Goal: Task Accomplishment & Management: Manage account settings

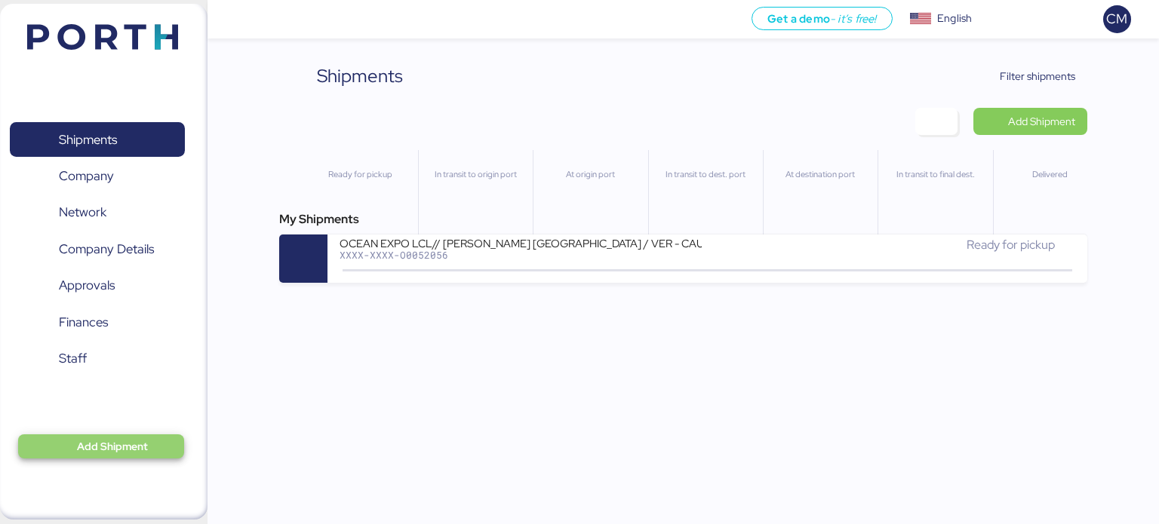
click at [96, 448] on span "Add Shipment" at bounding box center [112, 447] width 71 height 18
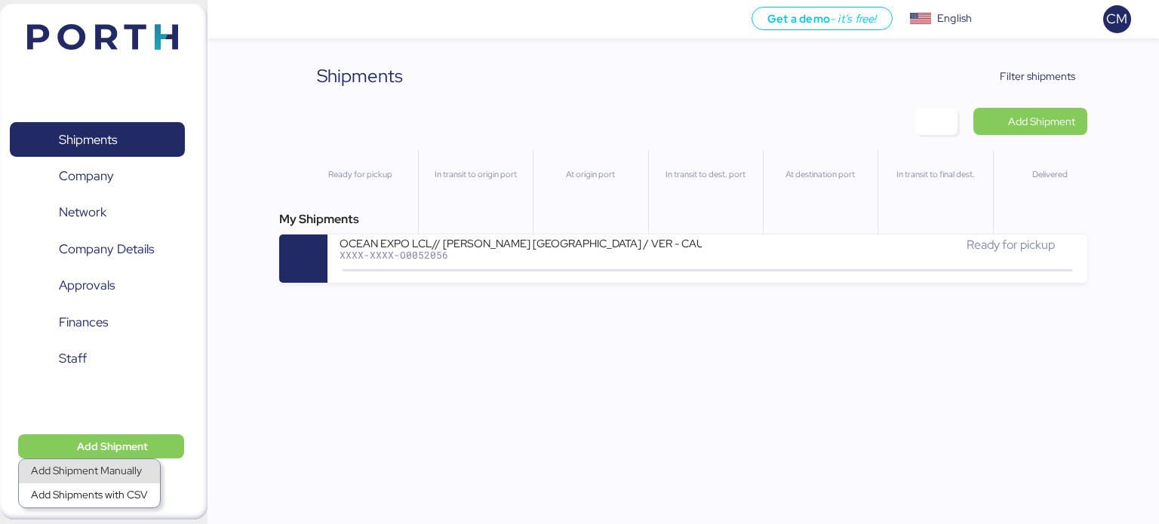
click at [97, 470] on div "Add Shipment Manually" at bounding box center [89, 471] width 117 height 21
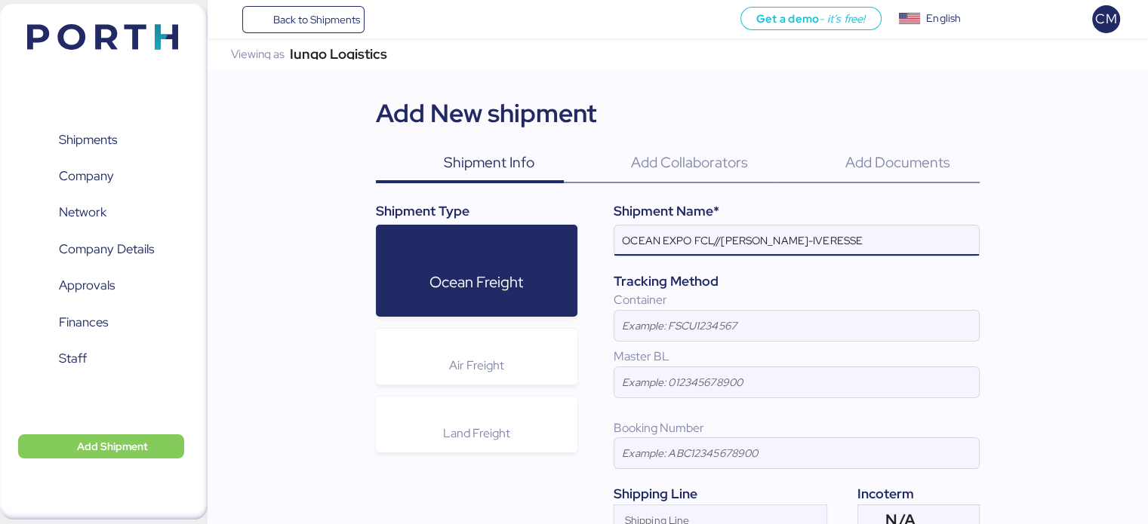
click at [798, 238] on input "OCEAN EXPO FCL//[PERSON_NAME]-IVERESSE" at bounding box center [796, 241] width 364 height 30
click at [878, 249] on input "OCEAN EXPO FCL//[PERSON_NAME]-IVERESSE" at bounding box center [796, 241] width 364 height 30
click at [721, 235] on input "OCEAN EXPO FCL//[PERSON_NAME]-IVERESSE" at bounding box center [796, 241] width 364 height 30
click at [920, 235] on input "OCEAN EXPO VER-CAUCEDO//[PERSON_NAME]-IVERESSE" at bounding box center [796, 241] width 364 height 30
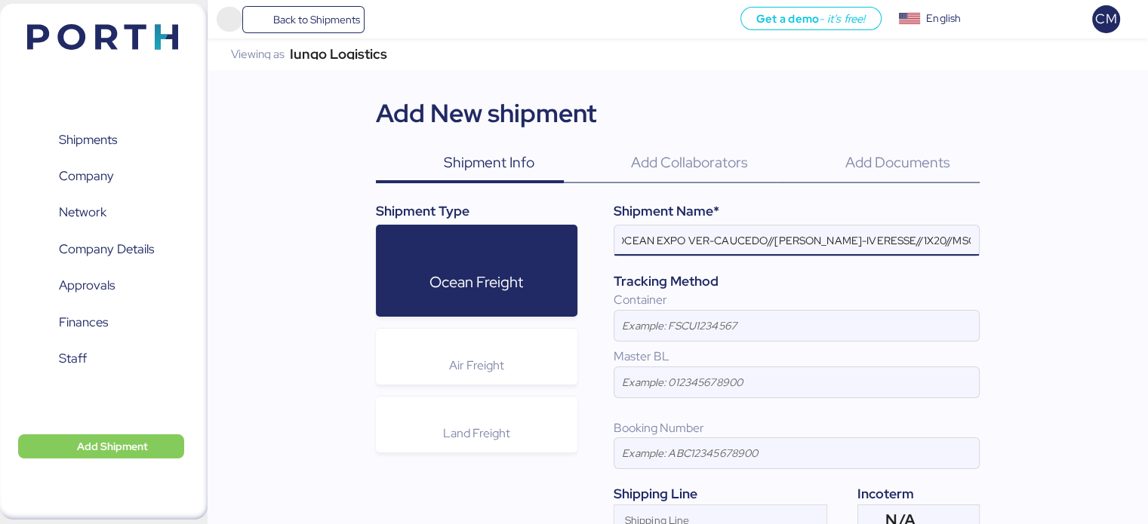
type input "OCEAN EXPO VER-CAUCEDO//[PERSON_NAME]-IVERESSE//1X20//MSC"
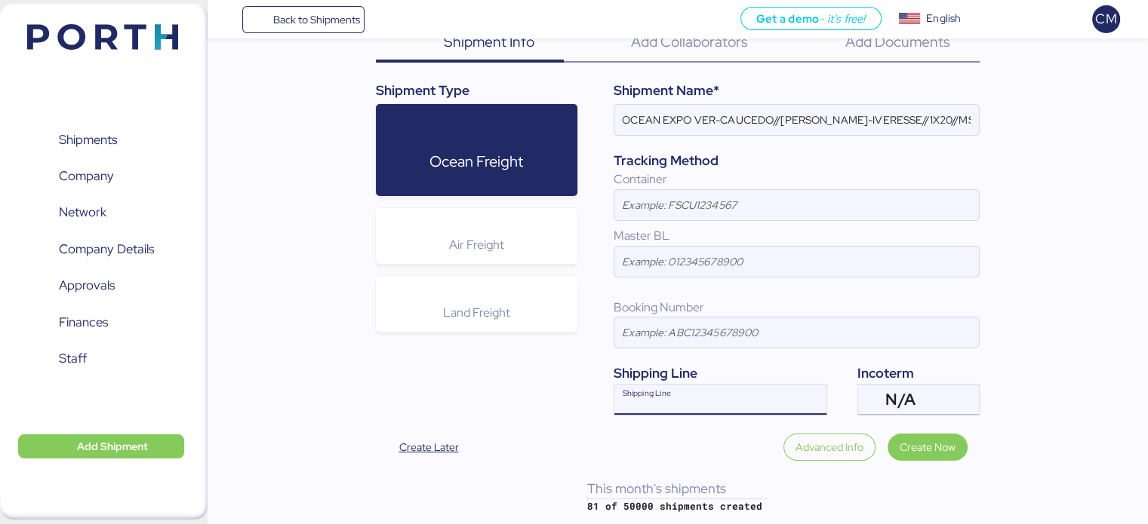
click at [685, 403] on input "Shipping Line" at bounding box center [706, 404] width 185 height 18
type input "msc"
click at [691, 429] on div "MSC MEDU" at bounding box center [719, 428] width 211 height 29
click at [881, 394] on div at bounding box center [871, 400] width 27 height 30
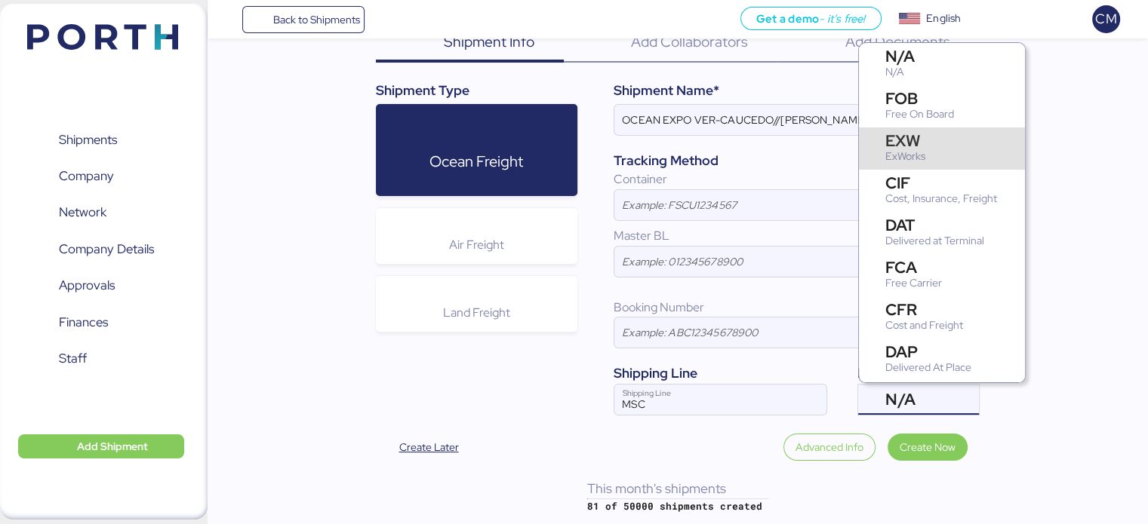
click at [924, 147] on div "EXW" at bounding box center [905, 141] width 40 height 16
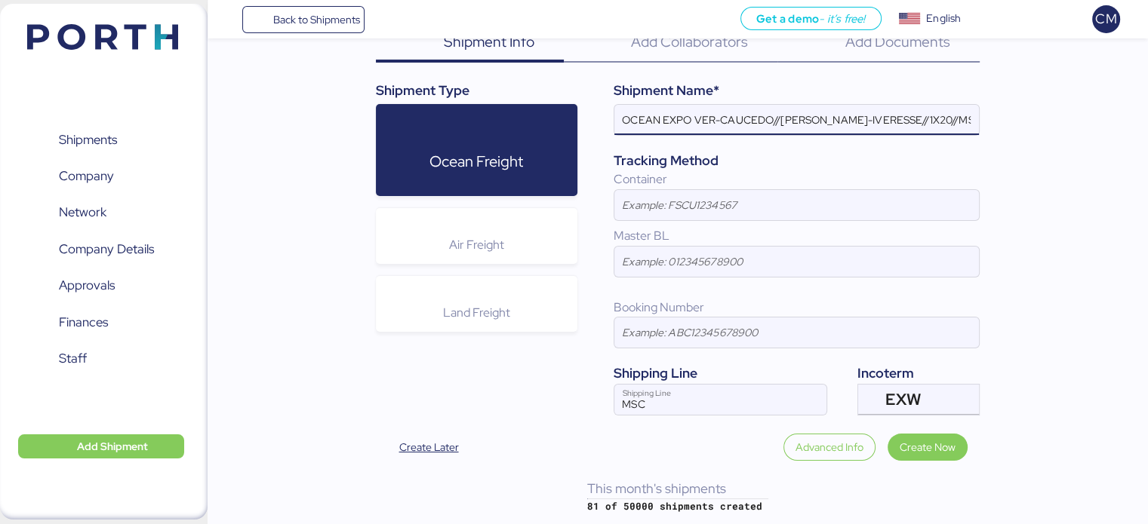
scroll to position [0, 6]
drag, startPoint x: 767, startPoint y: 123, endPoint x: 1022, endPoint y: 98, distance: 256.2
click at [1022, 98] on div "Iungo Logistics Viewing as Iungo Logistics Add New shipment Shipment Info 0 Add…" at bounding box center [677, 216] width 940 height 596
click at [896, 144] on div at bounding box center [796, 142] width 364 height 15
click at [896, 135] on input "OCEAN EXPO VER-CAUCEDO//[PERSON_NAME]-IVERESSE//1X20//MSC" at bounding box center [796, 120] width 364 height 30
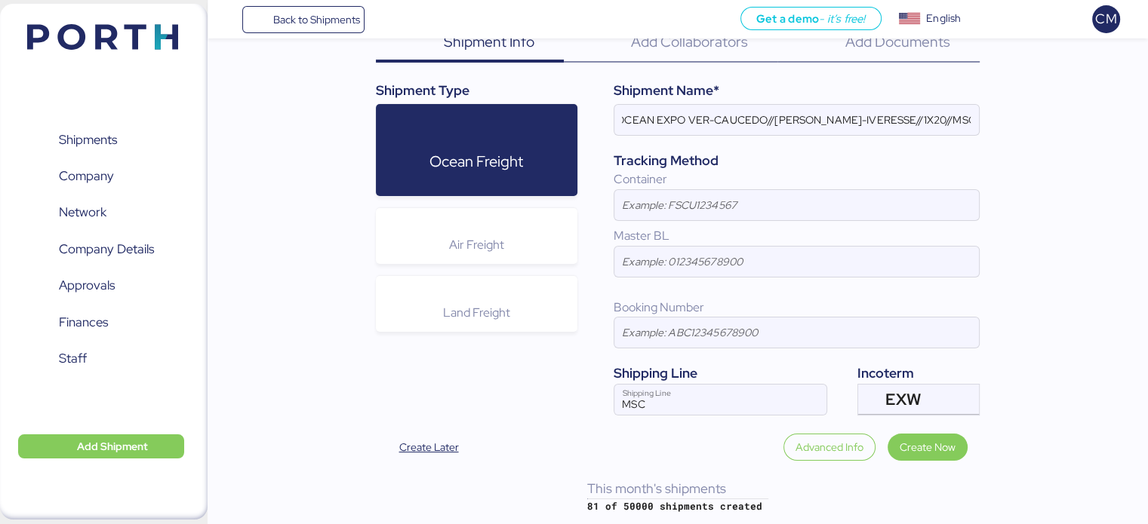
scroll to position [0, 0]
click at [918, 145] on div at bounding box center [796, 142] width 364 height 15
click at [918, 135] on input "OCEAN EXPO VER-CAUCEDO//[PERSON_NAME]-IVERESSE//1X20//MSC" at bounding box center [796, 120] width 364 height 30
click at [918, 145] on div at bounding box center [796, 142] width 364 height 15
click at [918, 135] on input "OCEAN EXPO VER-CAUCEDO//[PERSON_NAME]-IVERESSE//1X20//MSC" at bounding box center [796, 120] width 364 height 30
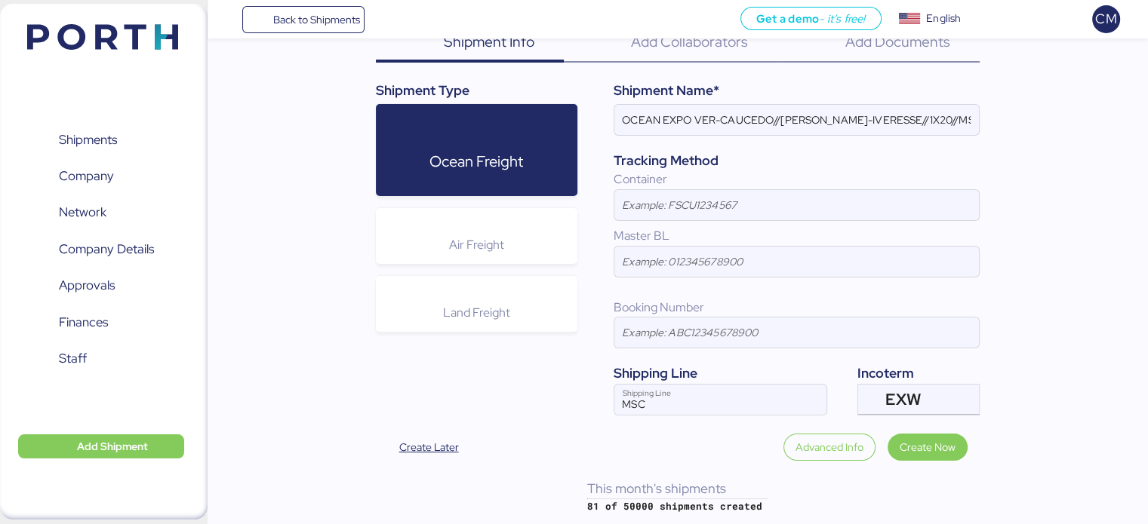
click at [1041, 380] on div "Iungo Logistics Viewing as Iungo Logistics Add New shipment Shipment Info 0 Add…" at bounding box center [677, 216] width 940 height 596
click at [906, 444] on span "Create Now" at bounding box center [927, 447] width 56 height 18
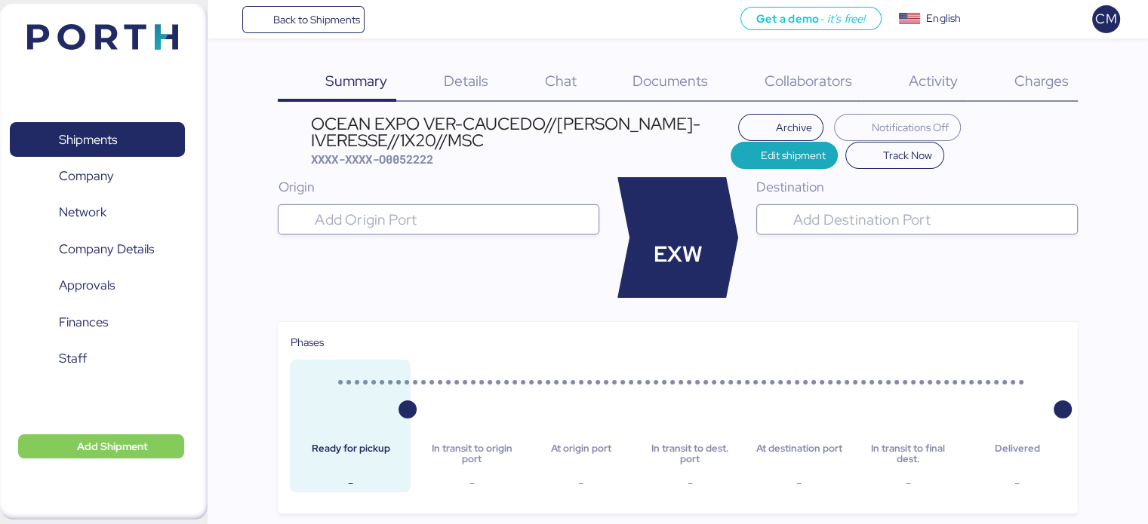
click at [477, 88] on span "Details" at bounding box center [466, 81] width 45 height 20
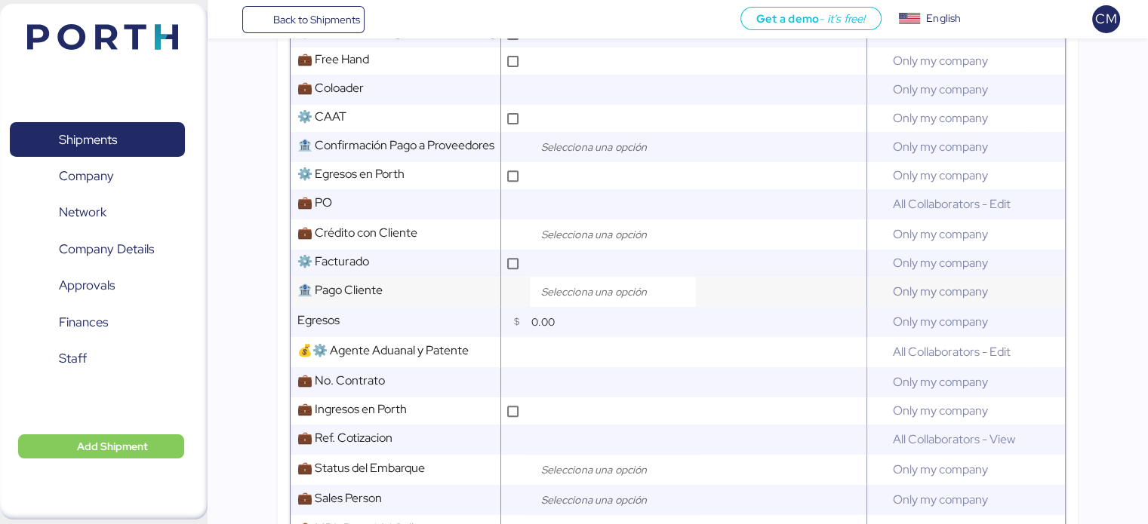
scroll to position [564, 0]
click at [601, 241] on input "search" at bounding box center [616, 235] width 158 height 18
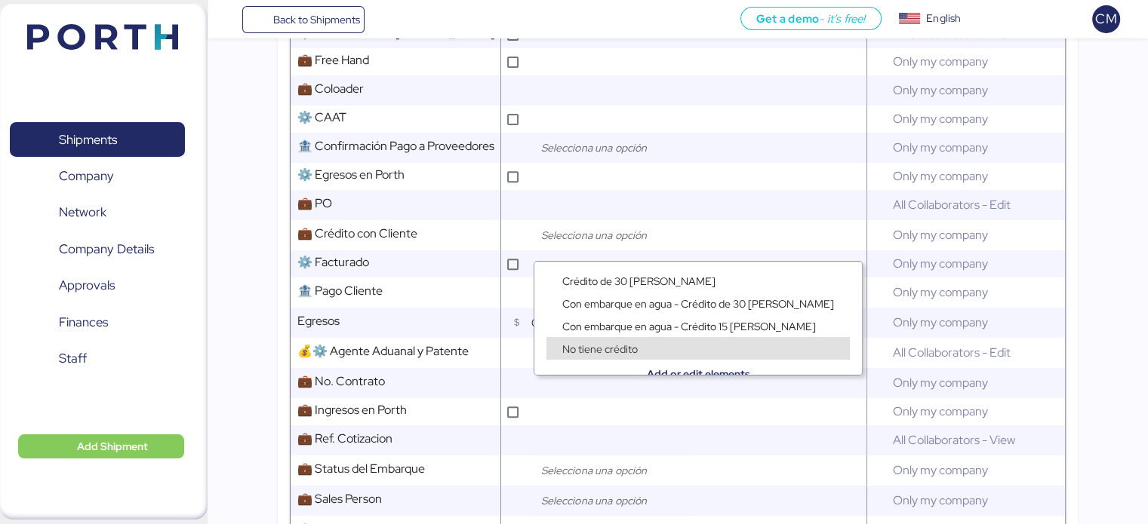
click at [593, 352] on div "Add or edit elements" at bounding box center [697, 363] width 327 height 23
click at [592, 343] on span "No tiene crédito" at bounding box center [599, 350] width 75 height 14
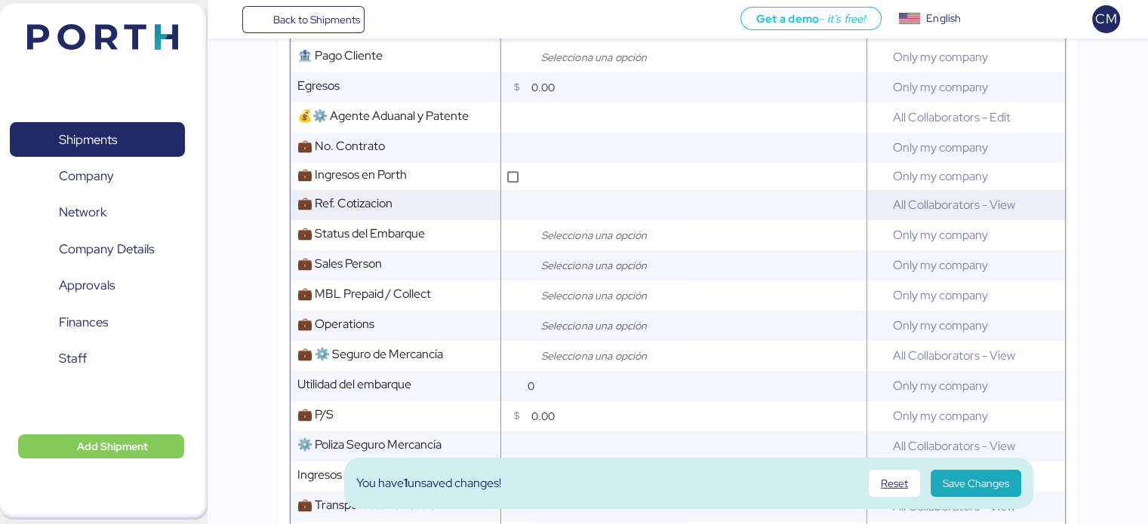
scroll to position [801, 0]
click at [579, 244] on input "search" at bounding box center [616, 235] width 158 height 18
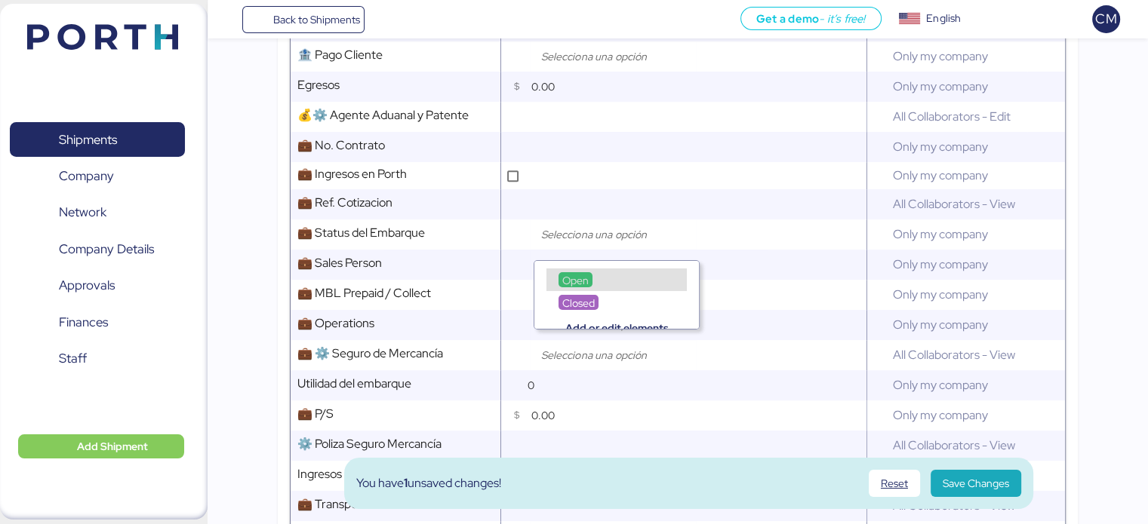
click at [580, 284] on div "Closed" at bounding box center [616, 295] width 164 height 23
click at [613, 277] on div "Open" at bounding box center [616, 280] width 140 height 23
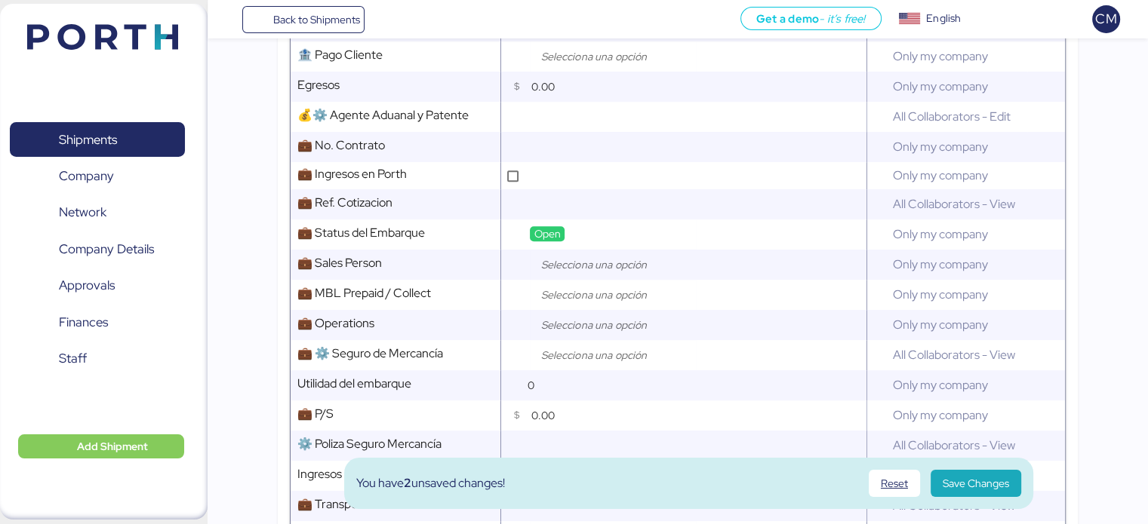
click at [613, 274] on input "search" at bounding box center [616, 265] width 158 height 18
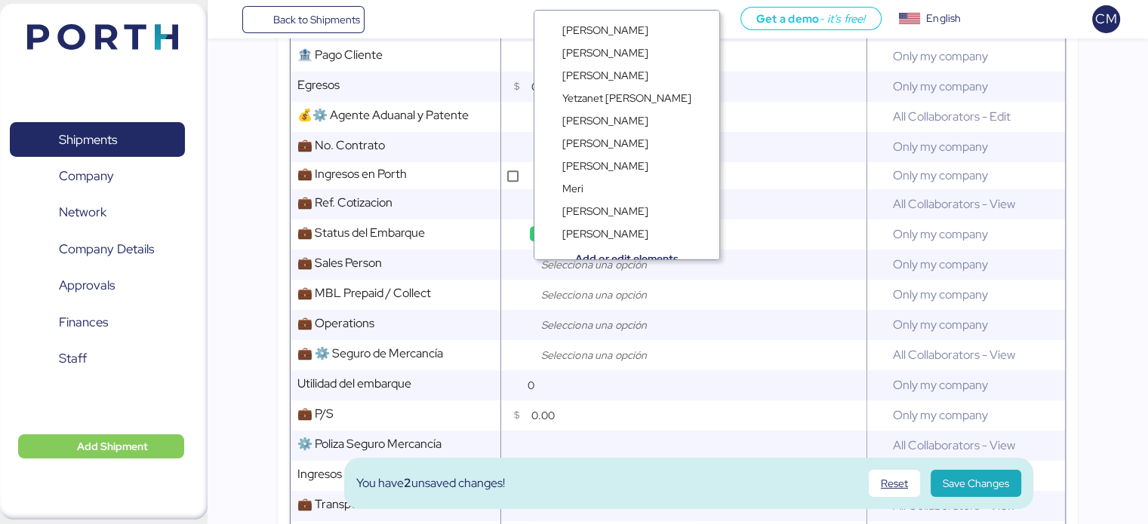
click at [613, 274] on input "search" at bounding box center [616, 265] width 158 height 18
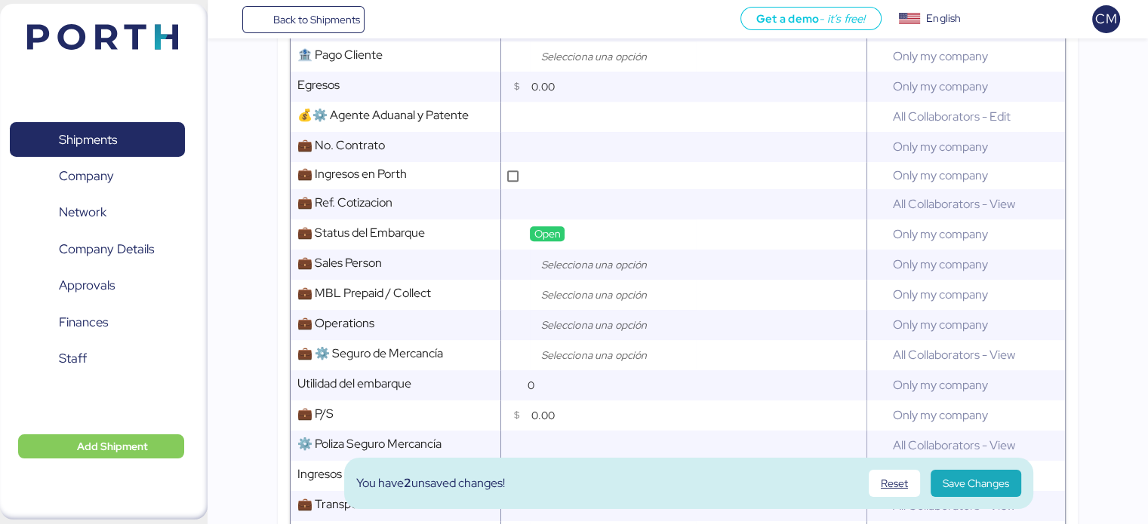
click at [613, 274] on input "search" at bounding box center [616, 265] width 158 height 18
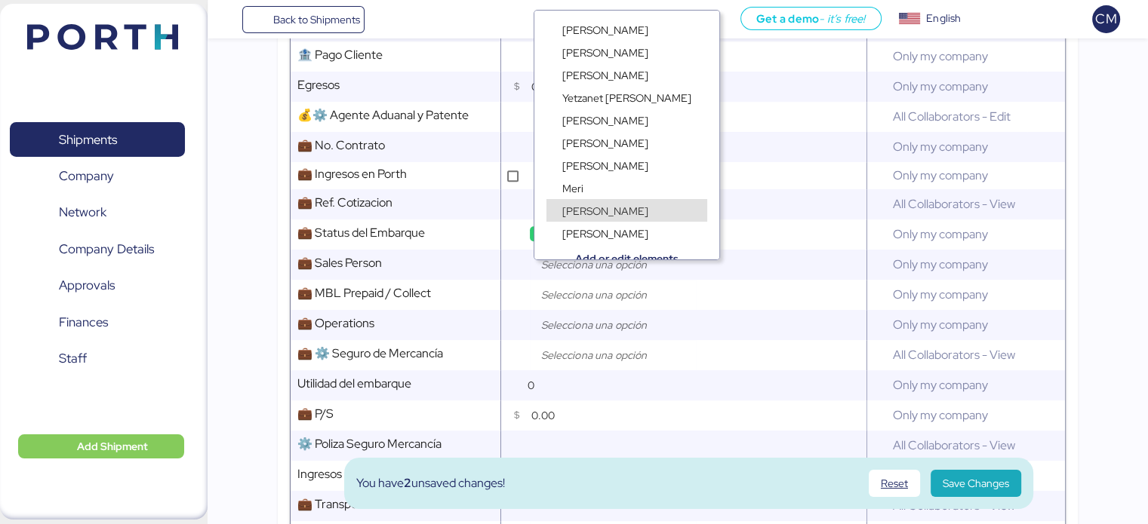
click at [615, 216] on div "[PERSON_NAME]" at bounding box center [626, 225] width 185 height 23
click at [590, 211] on span "[PERSON_NAME]" at bounding box center [605, 211] width 86 height 14
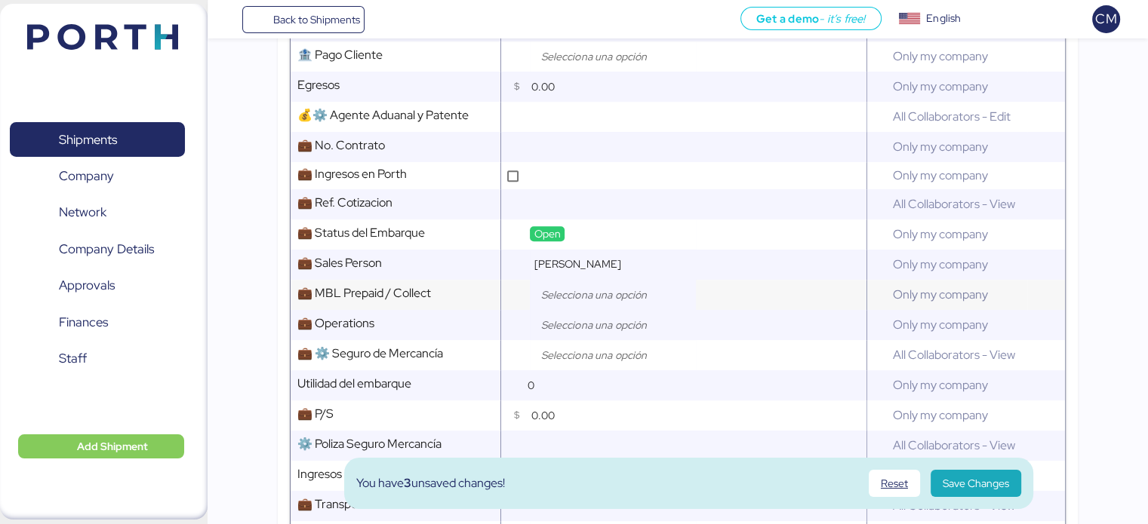
click at [577, 300] on input "search" at bounding box center [616, 295] width 158 height 18
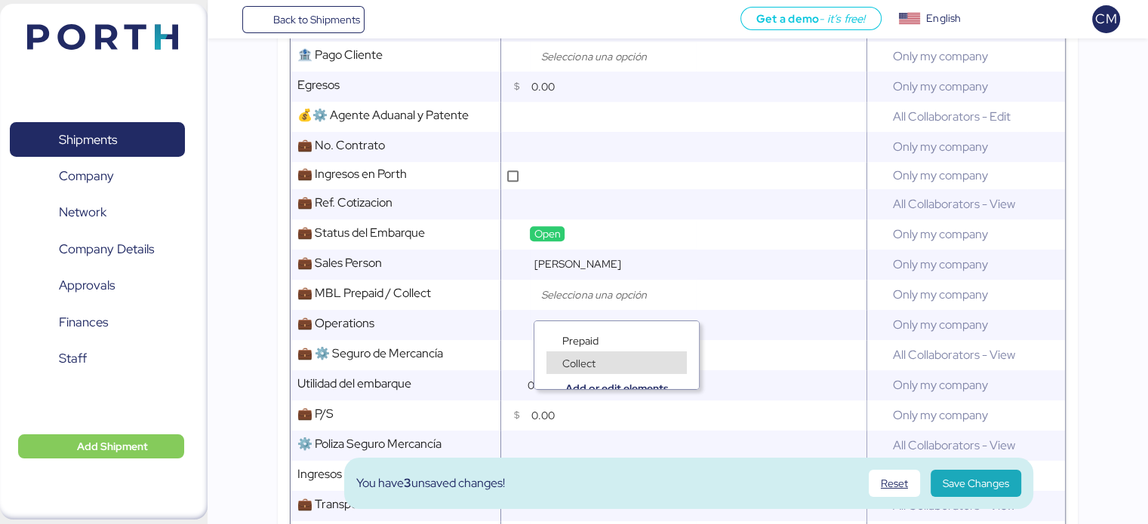
click at [583, 359] on span "Collect" at bounding box center [578, 364] width 33 height 14
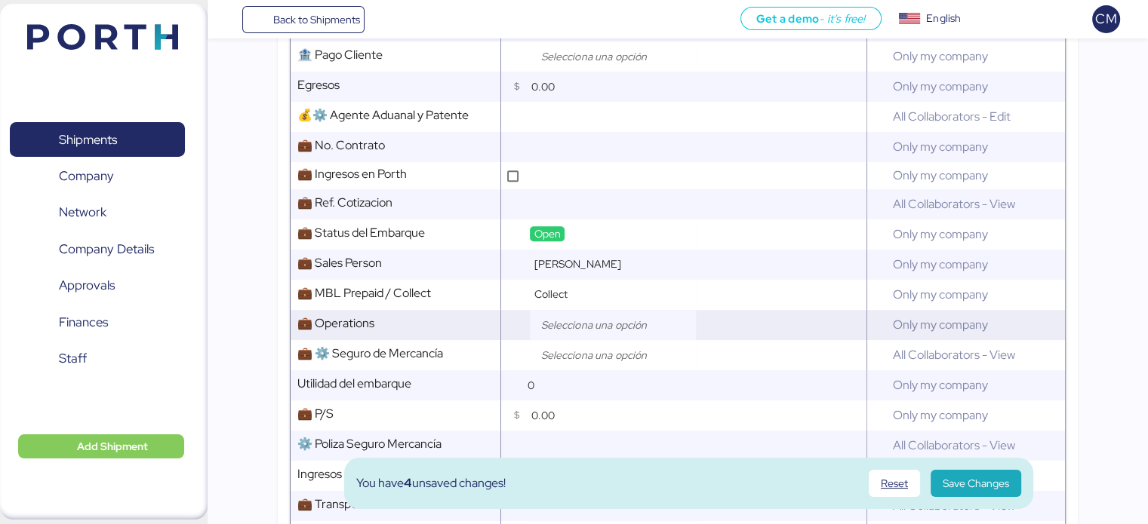
click at [584, 334] on input "search" at bounding box center [616, 325] width 158 height 18
click at [510, 355] on td at bounding box center [683, 355] width 365 height 30
click at [567, 364] on input "search" at bounding box center [616, 355] width 158 height 18
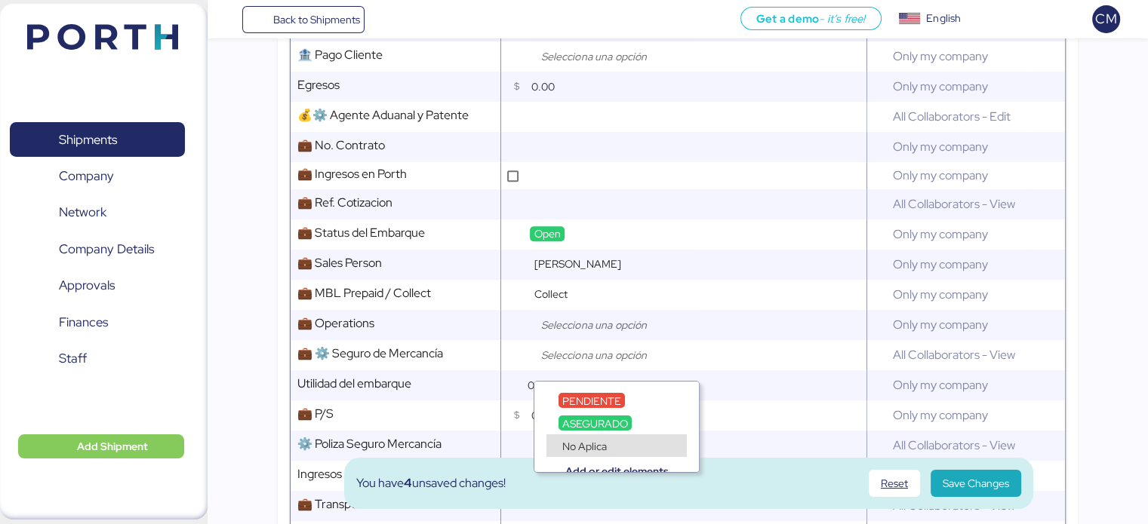
click at [573, 447] on span "No Aplica" at bounding box center [584, 447] width 45 height 14
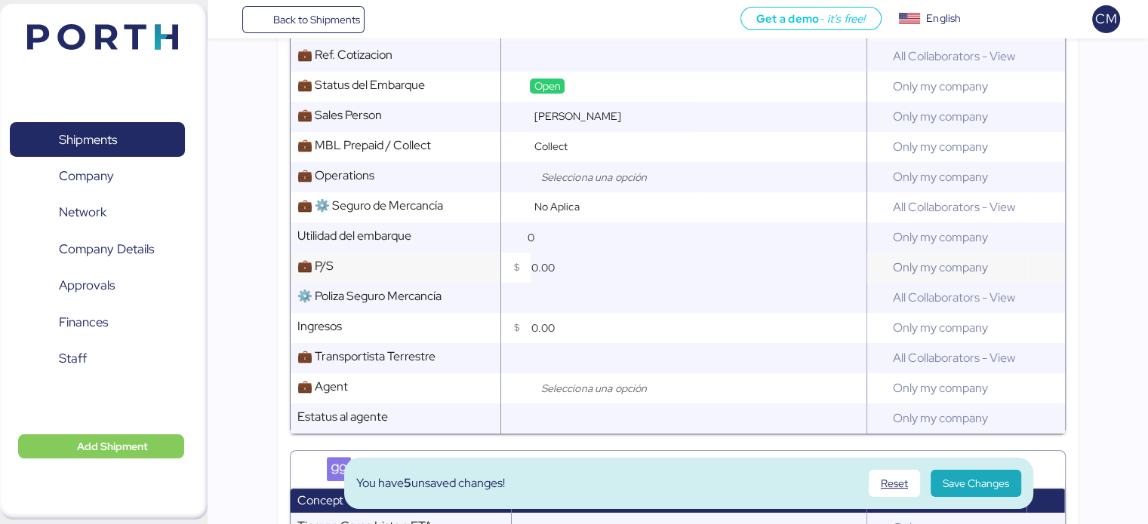
scroll to position [951, 0]
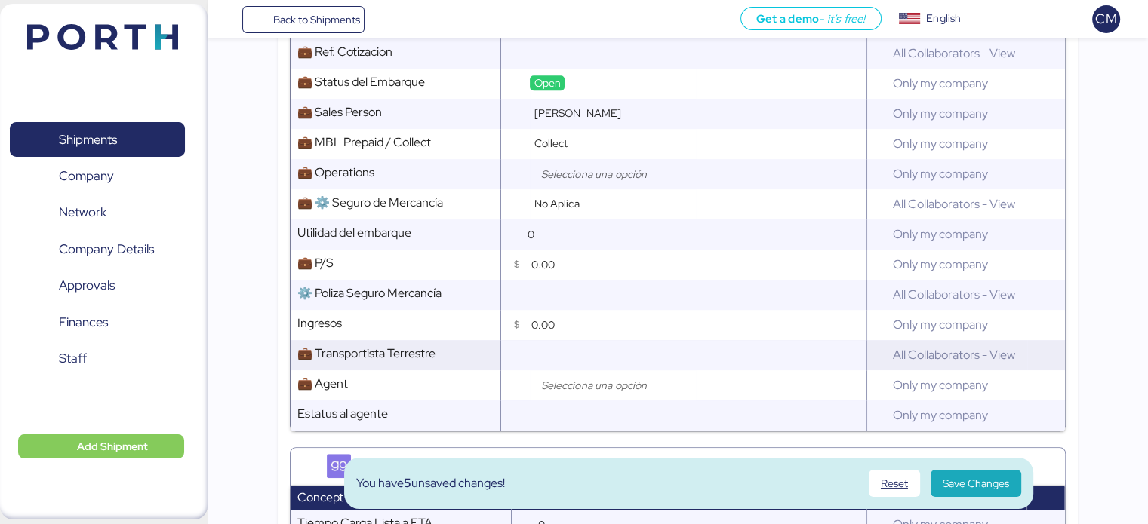
click at [552, 361] on input "text" at bounding box center [696, 355] width 339 height 30
type input "Fer global"
click at [589, 174] on div at bounding box center [613, 174] width 166 height 30
click at [552, 183] on input "search" at bounding box center [616, 174] width 158 height 18
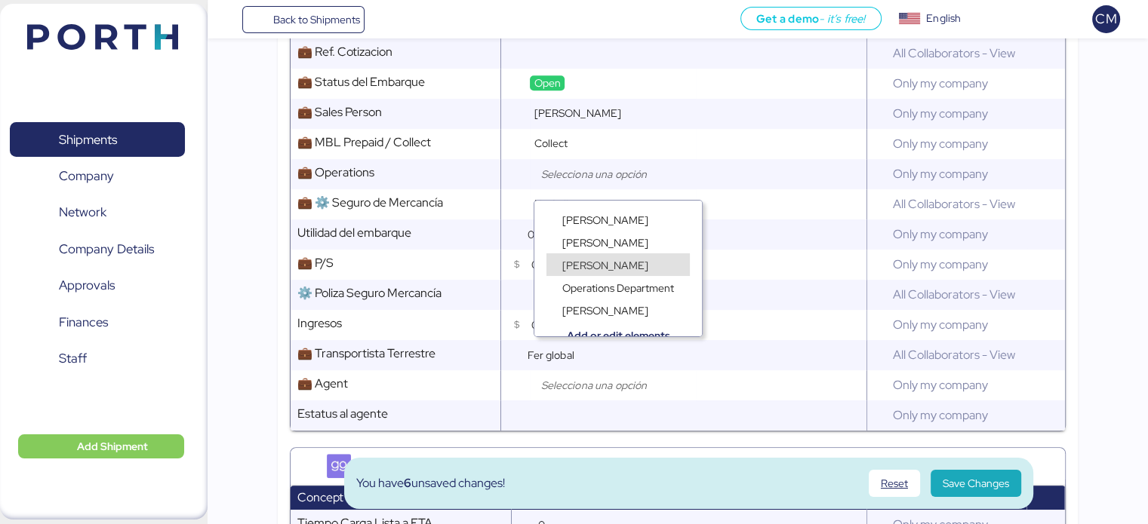
click at [584, 264] on span "[PERSON_NAME]" at bounding box center [605, 266] width 86 height 14
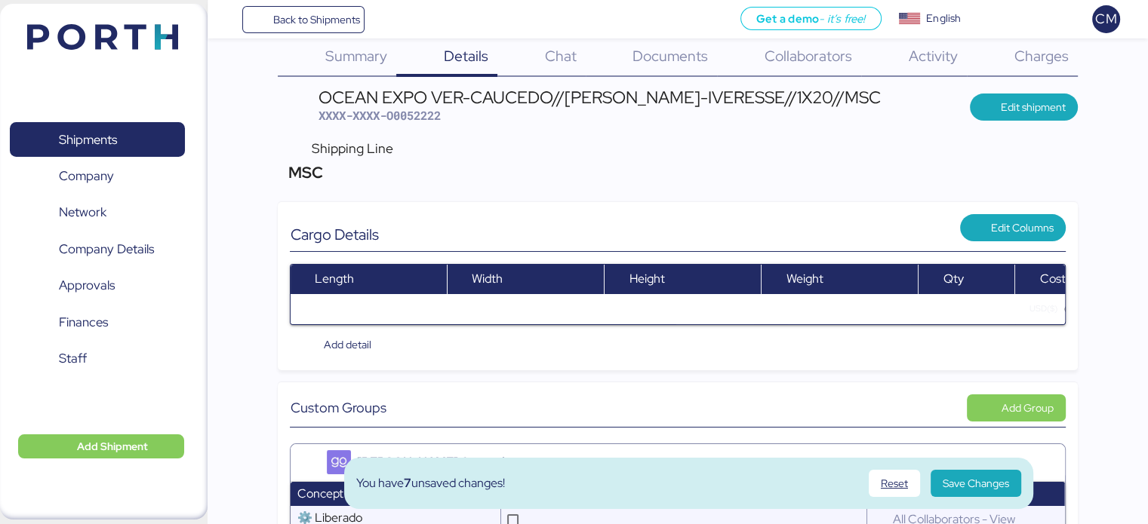
scroll to position [0, 0]
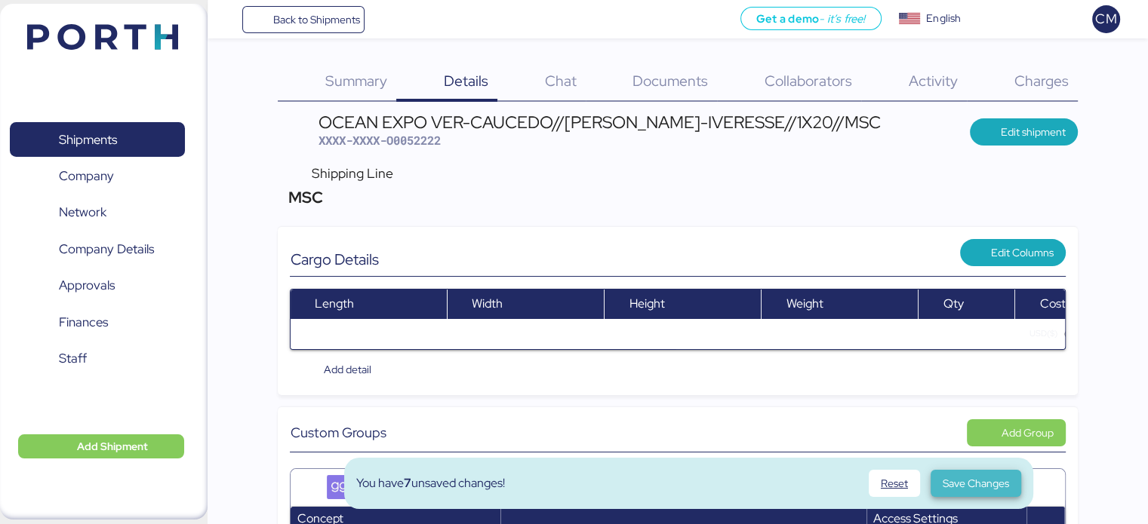
click at [952, 484] on span "Save Changes" at bounding box center [975, 484] width 66 height 18
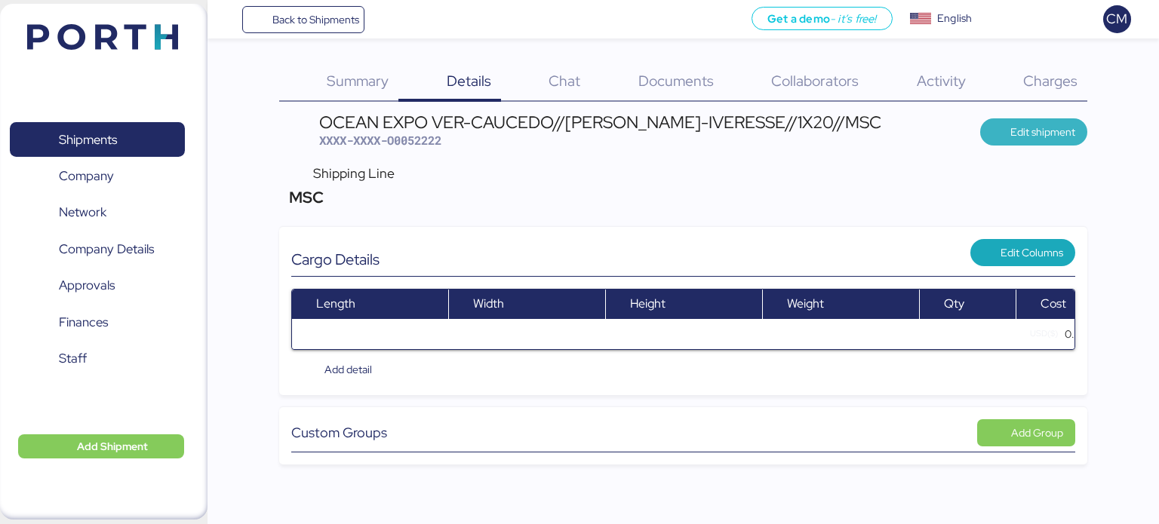
click at [1008, 136] on span "Edit shipment" at bounding box center [1034, 131] width 84 height 21
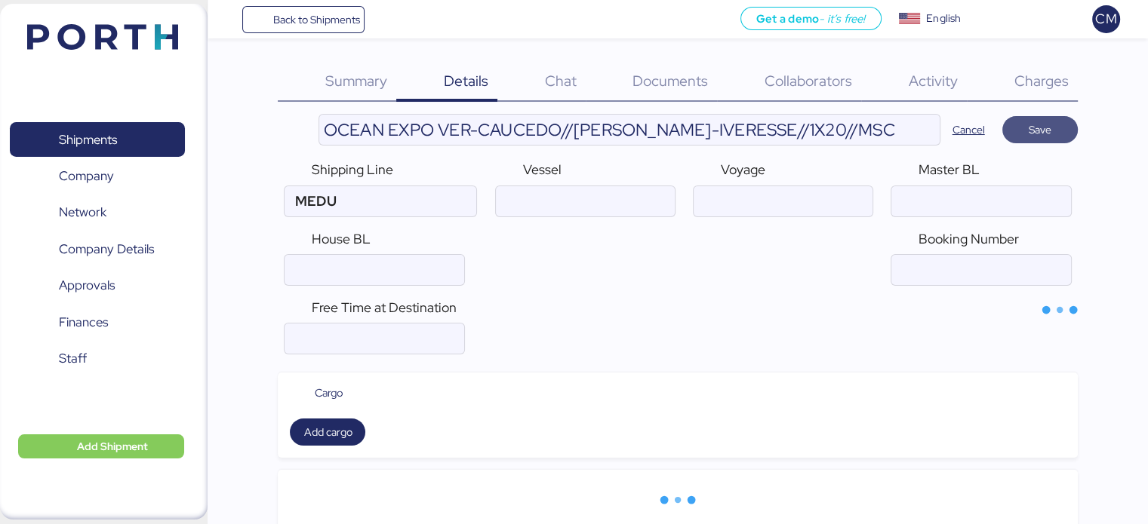
type input "MSC"
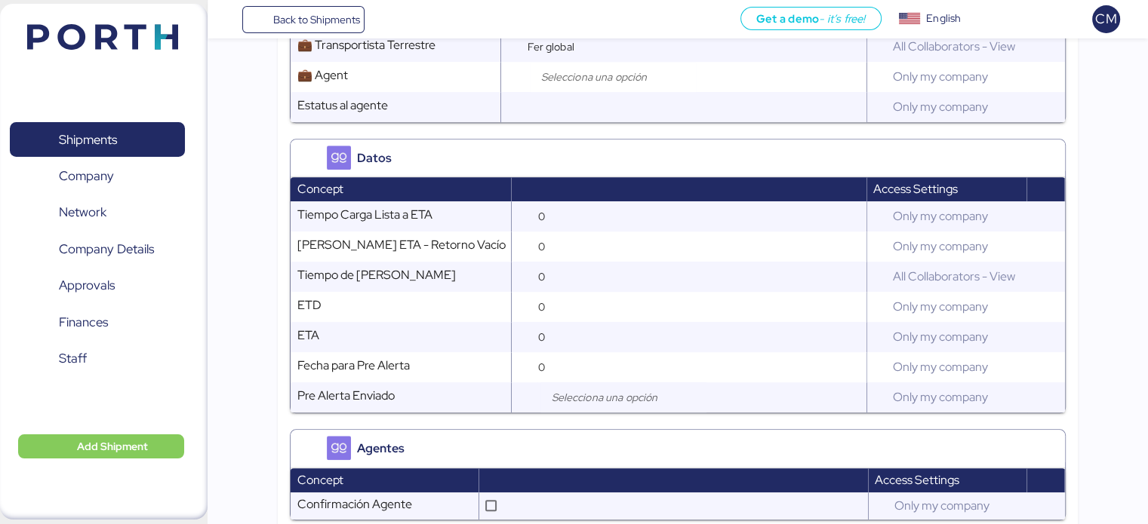
scroll to position [1682, 0]
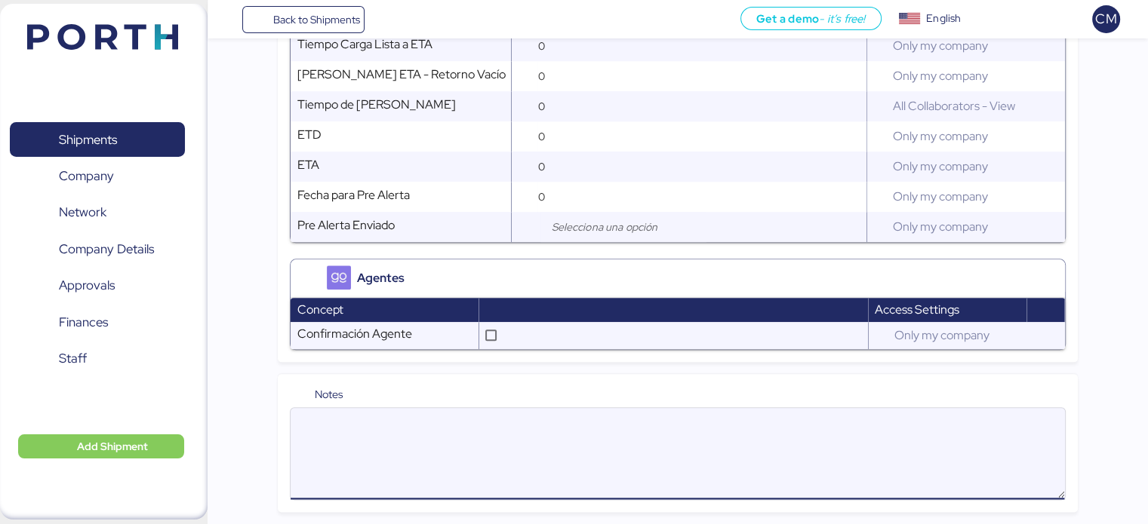
click at [414, 443] on textarea at bounding box center [676, 454] width 773 height 88
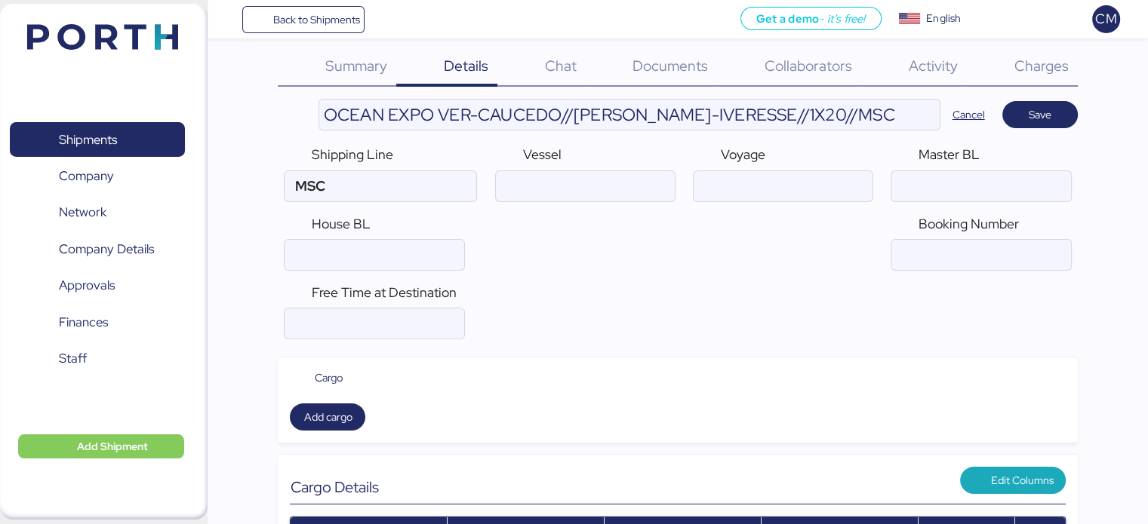
scroll to position [0, 0]
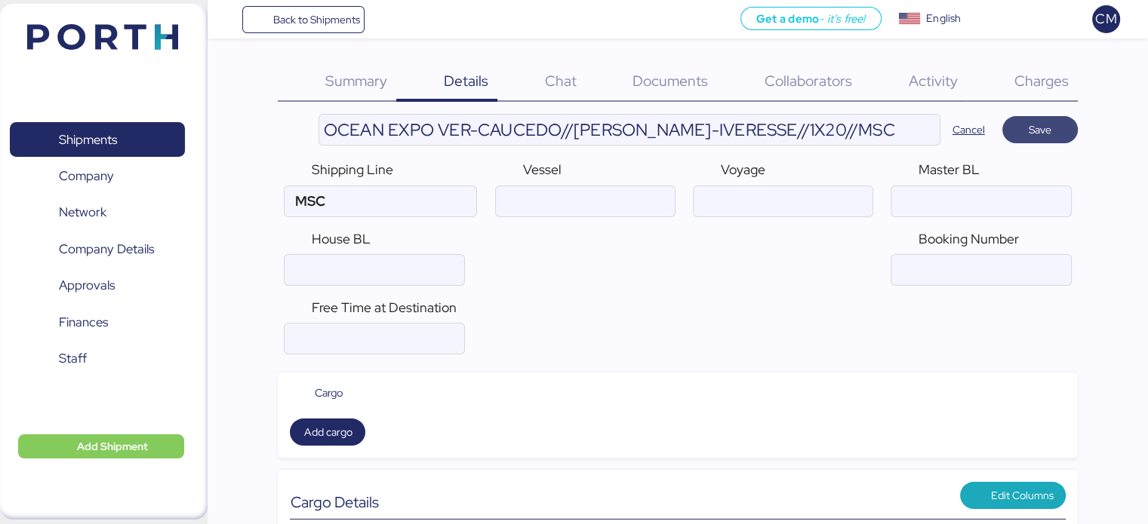
type textarea "[PERSON_NAME] libres: 8 fuera de puerto y 8 dentro de puerto"
click at [1038, 135] on span "Save" at bounding box center [1039, 130] width 23 height 18
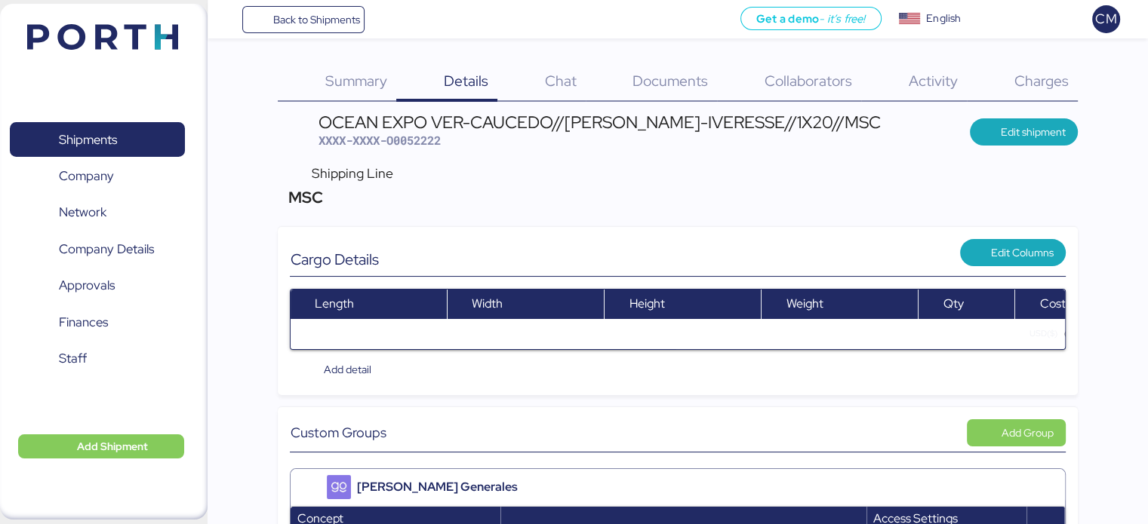
click at [377, 82] on span "Summary" at bounding box center [356, 81] width 62 height 20
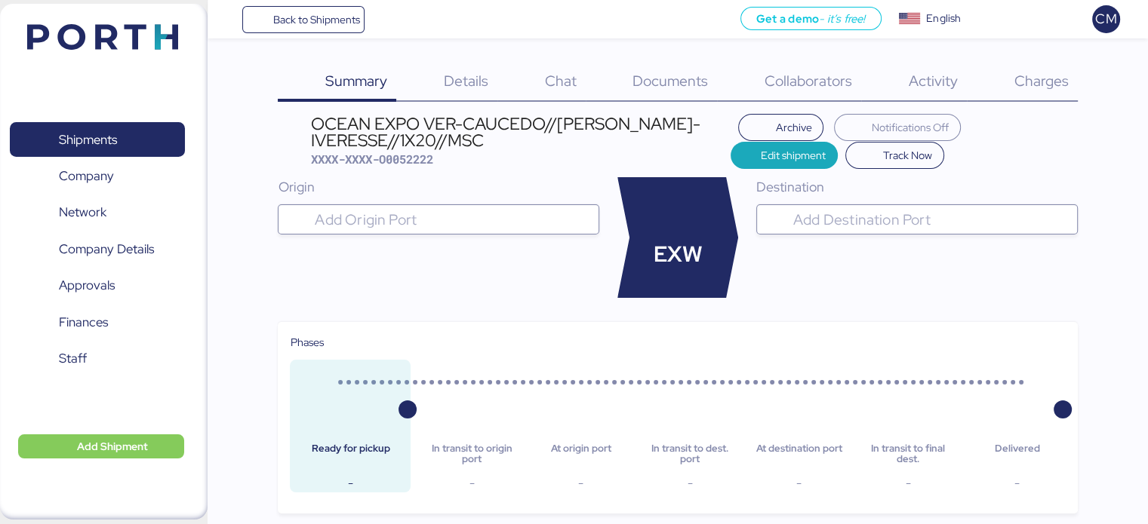
click at [466, 175] on div "OCEAN EXPO VER-CAUCEDO//[PERSON_NAME]-IVERESSE//1X20//MSC XXXX-XXXX-O0052222 Ar…" at bounding box center [677, 489] width 799 height 750
click at [450, 213] on input "search" at bounding box center [452, 220] width 281 height 18
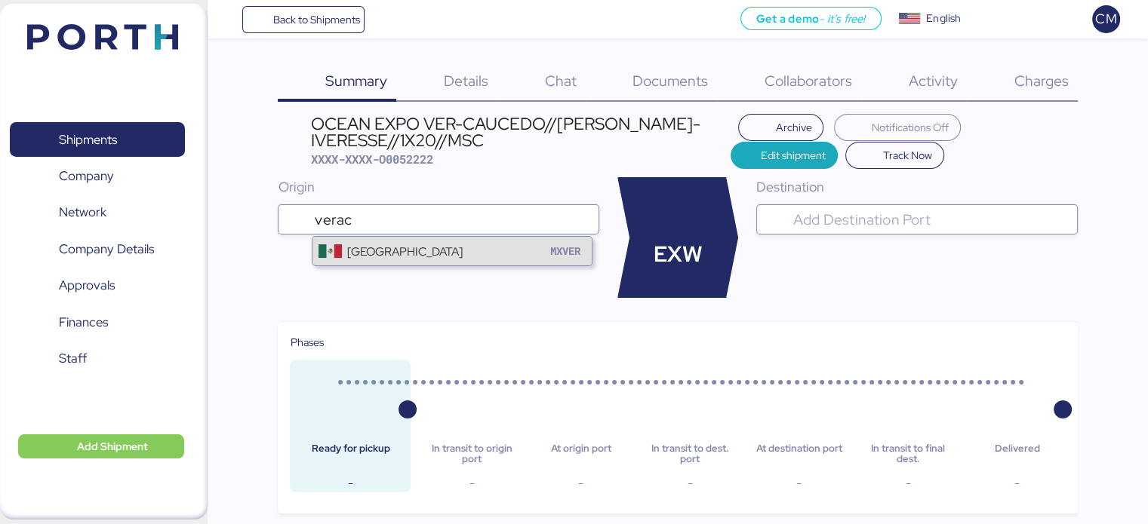
type input "verac"
click at [436, 260] on div "Veracruz MXVER" at bounding box center [451, 251] width 279 height 29
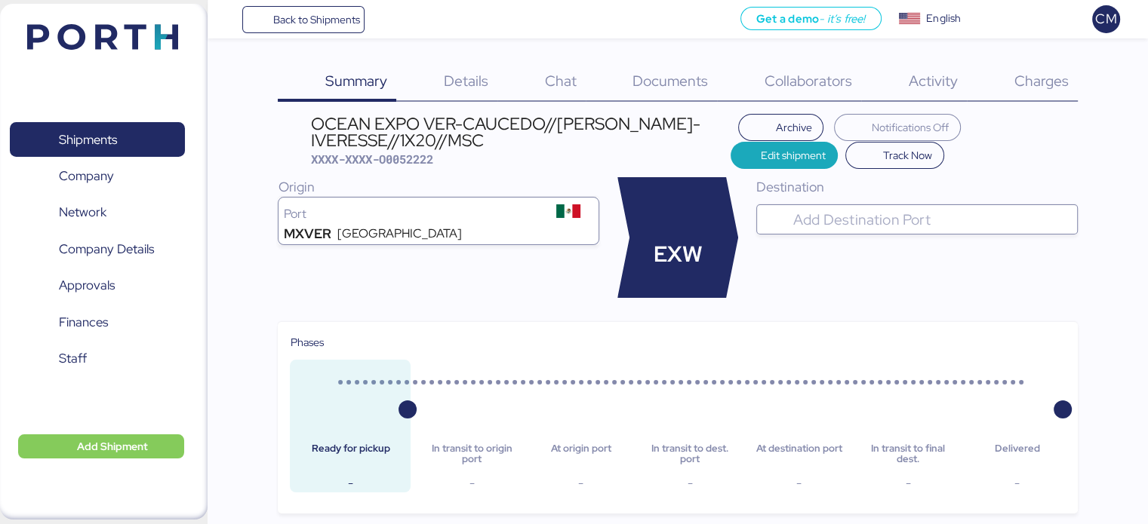
click at [862, 217] on input "search" at bounding box center [930, 220] width 281 height 18
type input "c"
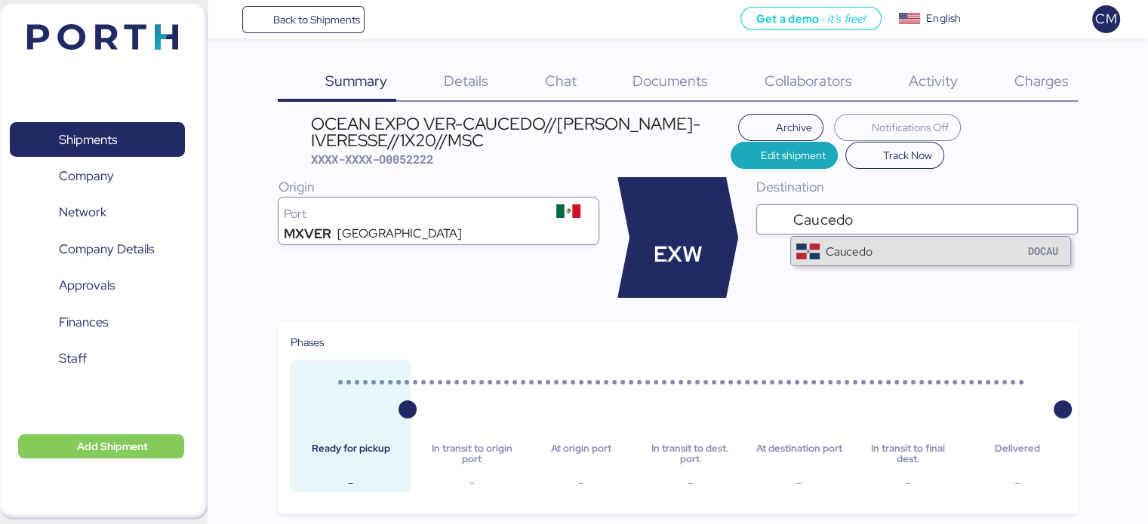
type input "Caucedo"
click at [852, 252] on div "Caucedo" at bounding box center [848, 251] width 47 height 17
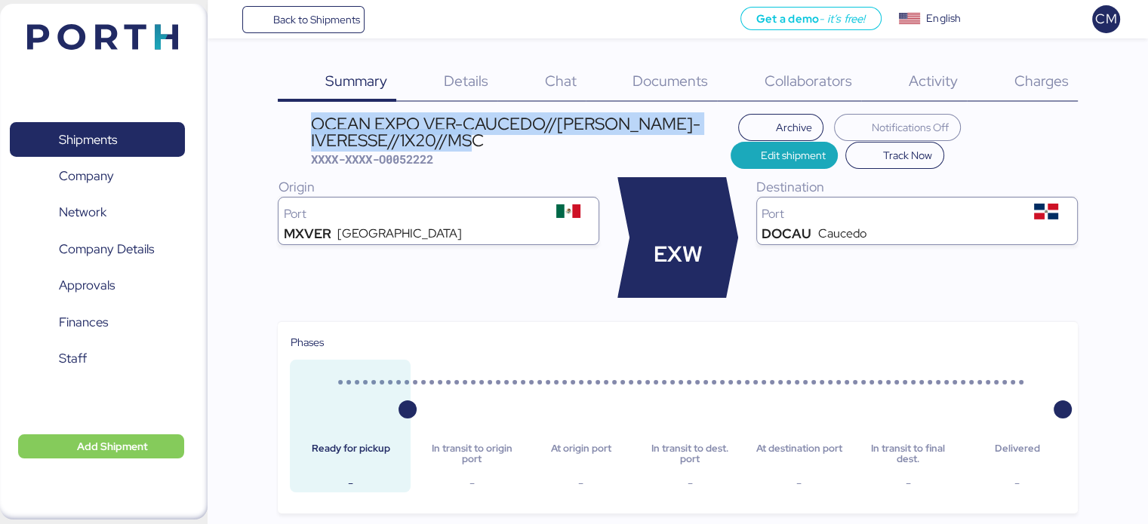
drag, startPoint x: 493, startPoint y: 149, endPoint x: 310, endPoint y: 129, distance: 184.4
click at [310, 129] on header "OCEAN EXPO VER-CAUCEDO//[PERSON_NAME]-IVERESSE//1X20//MSC XXXX-XXXX-O0052222 Ar…" at bounding box center [677, 141] width 799 height 55
copy div "OCEAN EXPO VER-CAUCEDO//[PERSON_NAME]-IVERESSE//1X20//MSC"
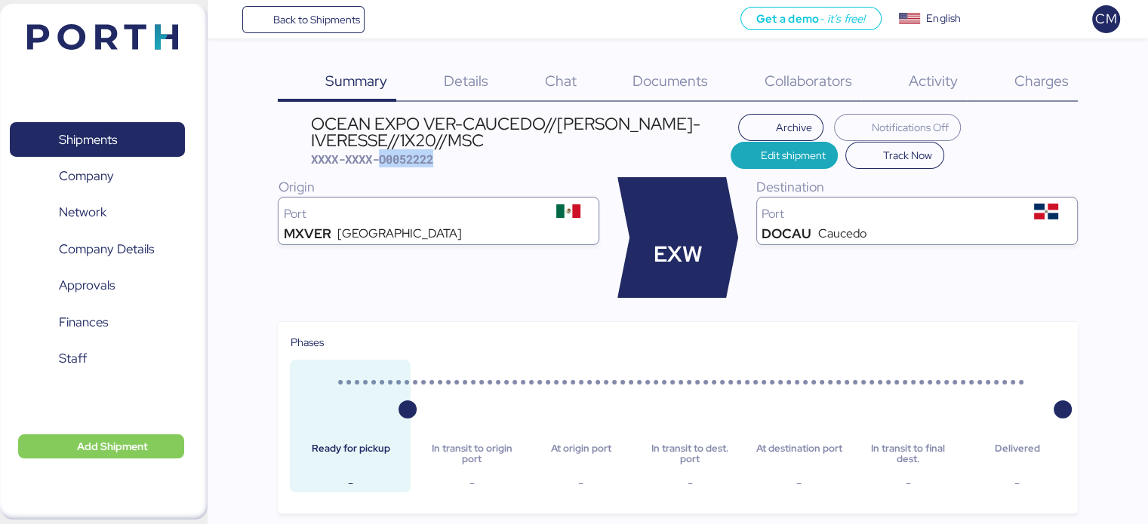
drag, startPoint x: 447, startPoint y: 162, endPoint x: 384, endPoint y: 162, distance: 63.4
click at [384, 162] on div "OCEAN EXPO VER-CAUCEDO//[PERSON_NAME]-IVERESSE//1X20//MSC XXXX-XXXX-O0052222" at bounding box center [521, 141] width 420 height 52
copy span "O0052222"
click at [396, 130] on div "OCEAN EXPO VER-CAUCEDO//[PERSON_NAME]-IVERESSE//1X20//MSC" at bounding box center [521, 132] width 420 height 34
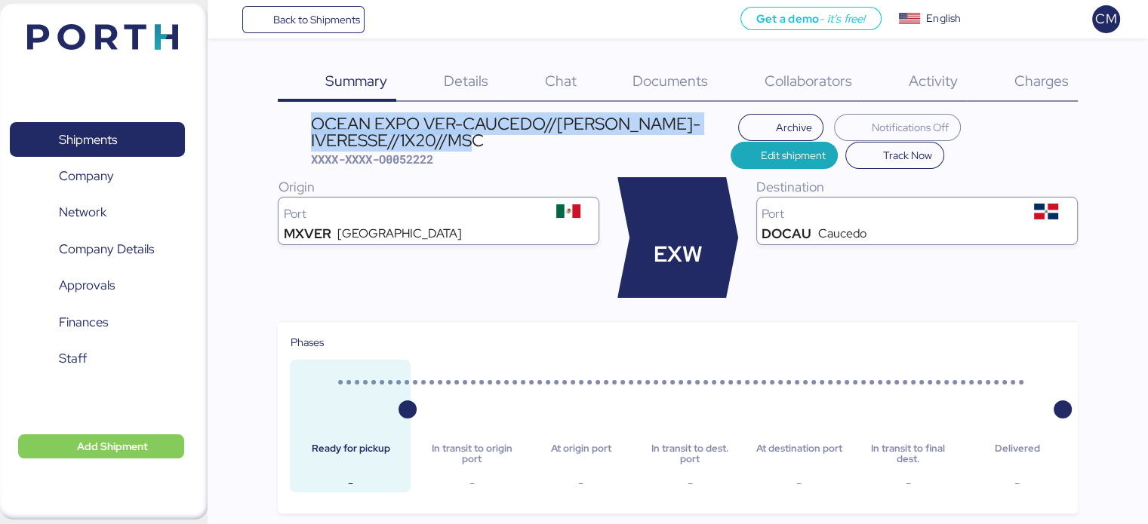
drag, startPoint x: 315, startPoint y: 126, endPoint x: 488, endPoint y: 145, distance: 174.6
click at [488, 145] on div "OCEAN EXPO VER-CAUCEDO//[PERSON_NAME]-IVERESSE//1X20//MSC" at bounding box center [521, 132] width 420 height 34
copy div "OCEAN EXPO VER-CAUCEDO//[PERSON_NAME]-IVERESSE//1X20//MSC"
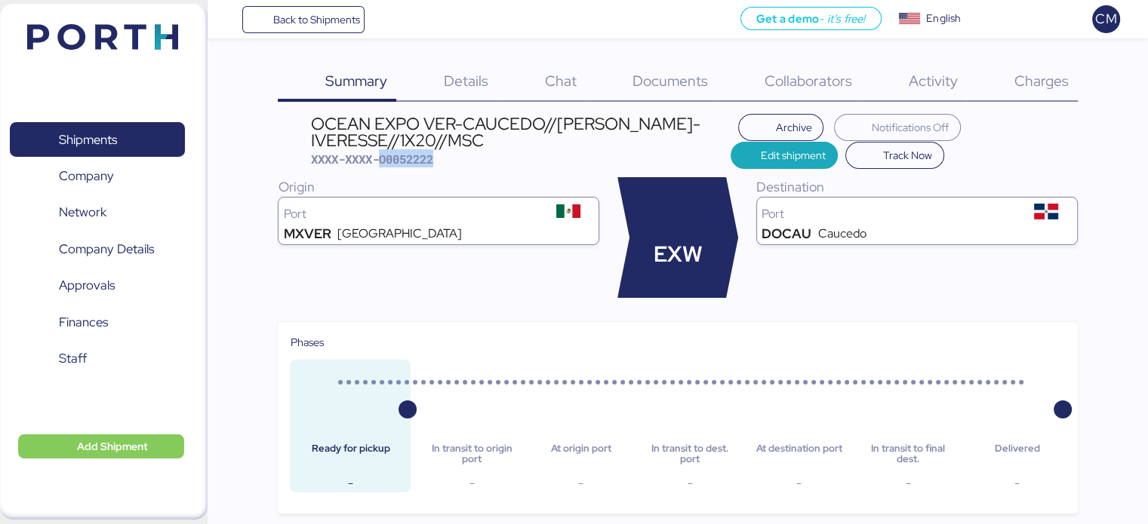
drag, startPoint x: 448, startPoint y: 165, endPoint x: 383, endPoint y: 168, distance: 65.0
click at [383, 168] on header "OCEAN EXPO VER-CAUCEDO//[PERSON_NAME]-IVERESSE//1X20//MSC XXXX-XXXX-O0052222 Ar…" at bounding box center [677, 141] width 799 height 55
copy span "O0052222"
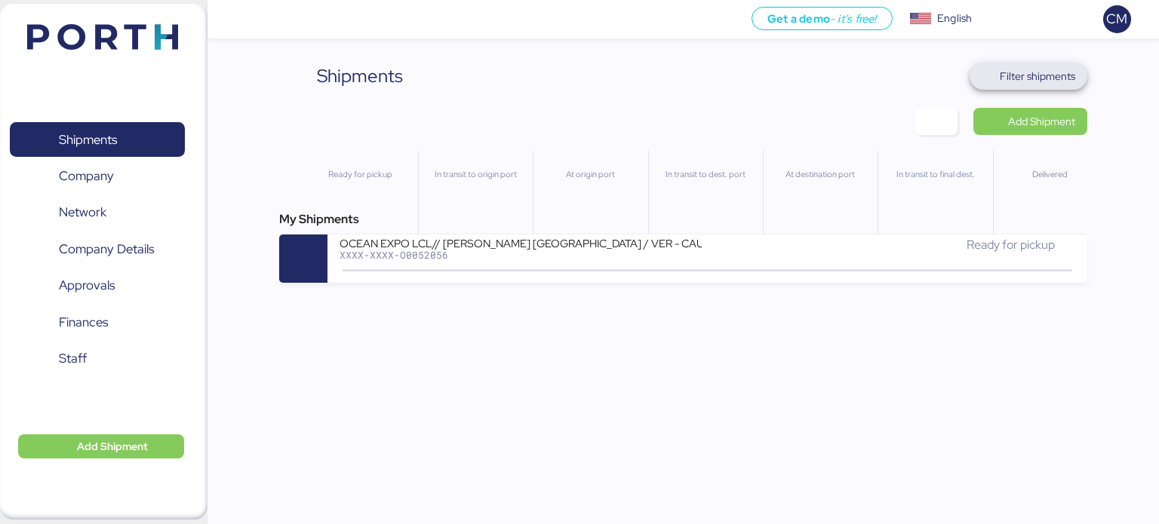
click at [1023, 78] on span "Filter shipments" at bounding box center [1037, 76] width 75 height 18
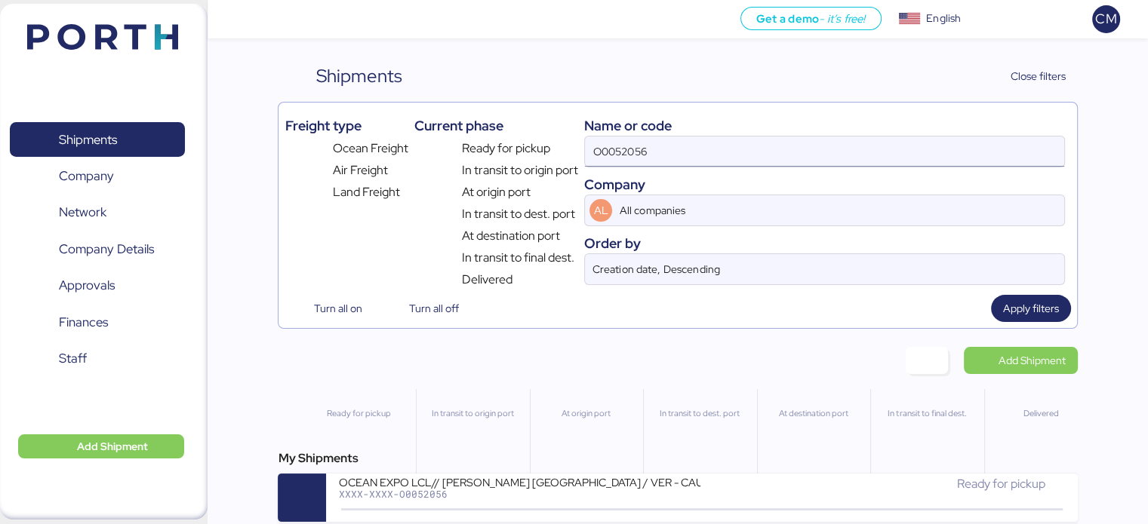
click at [682, 144] on input "O0052056" at bounding box center [824, 152] width 478 height 30
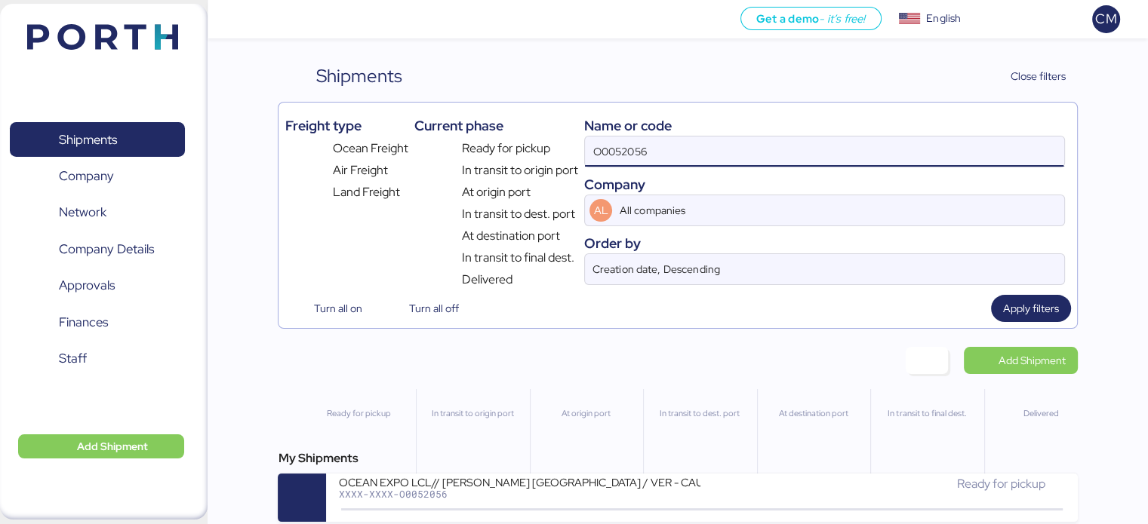
click at [682, 144] on input "O0052056" at bounding box center [824, 152] width 478 height 30
paste input "O0051323"
type input "O0051323"
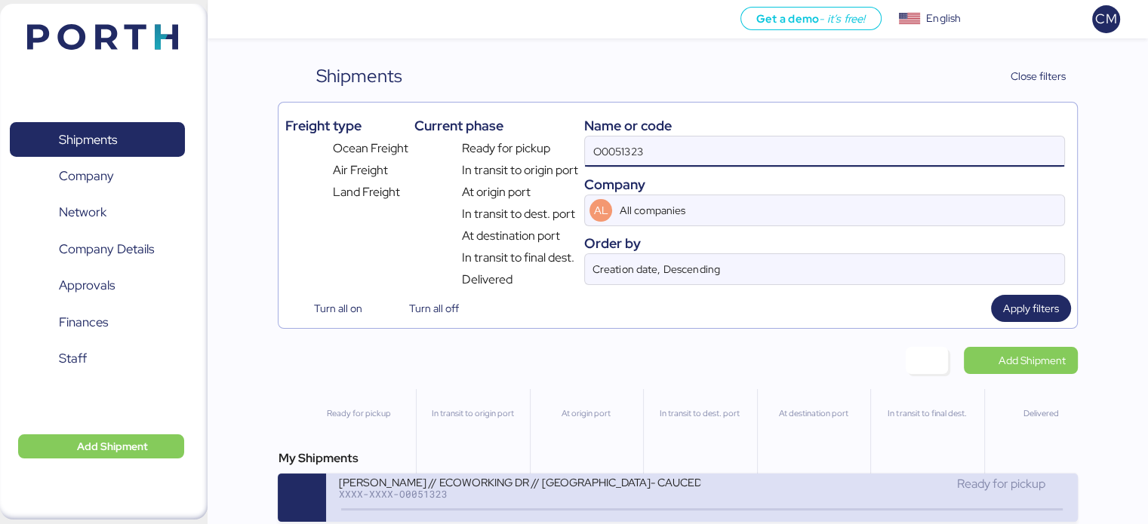
click at [567, 475] on div "CARLOS NOUEL // ECOWORKING DR // VERACRUZ- CAUCEDO // 1X20" at bounding box center [519, 481] width 362 height 13
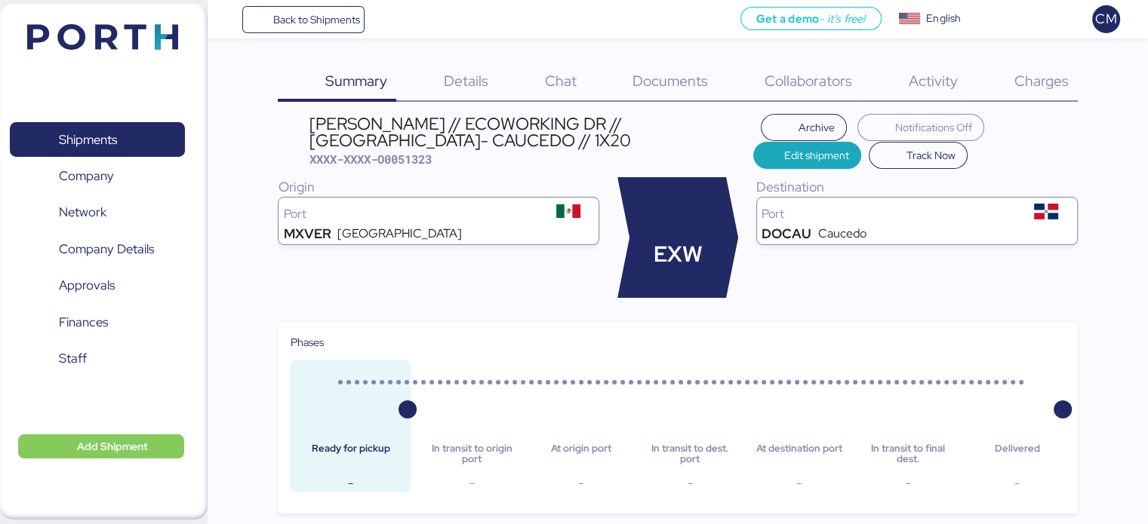
click at [1020, 87] on span "Charges" at bounding box center [1040, 81] width 54 height 20
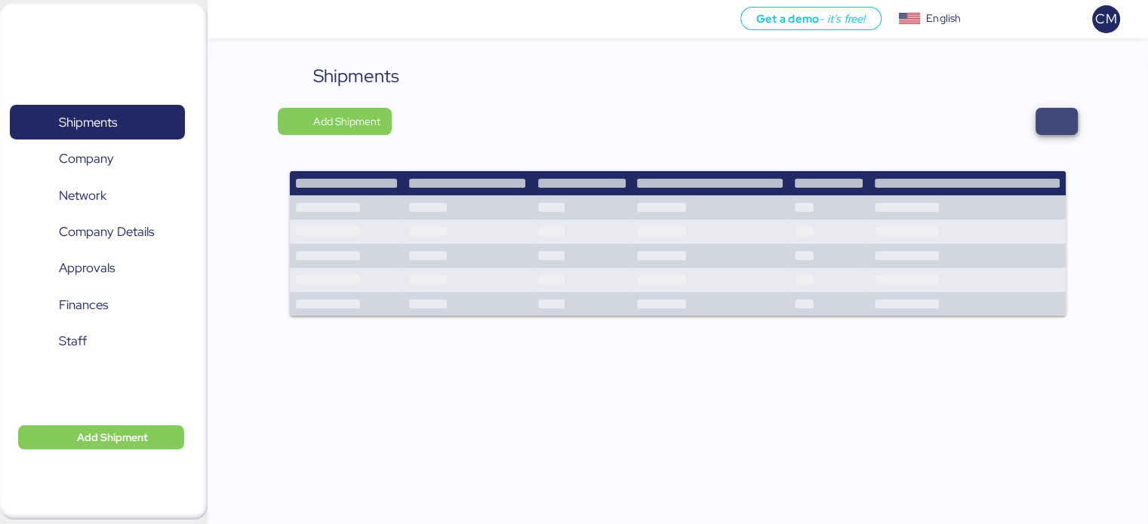
click at [1059, 126] on span "button" at bounding box center [1056, 121] width 18 height 21
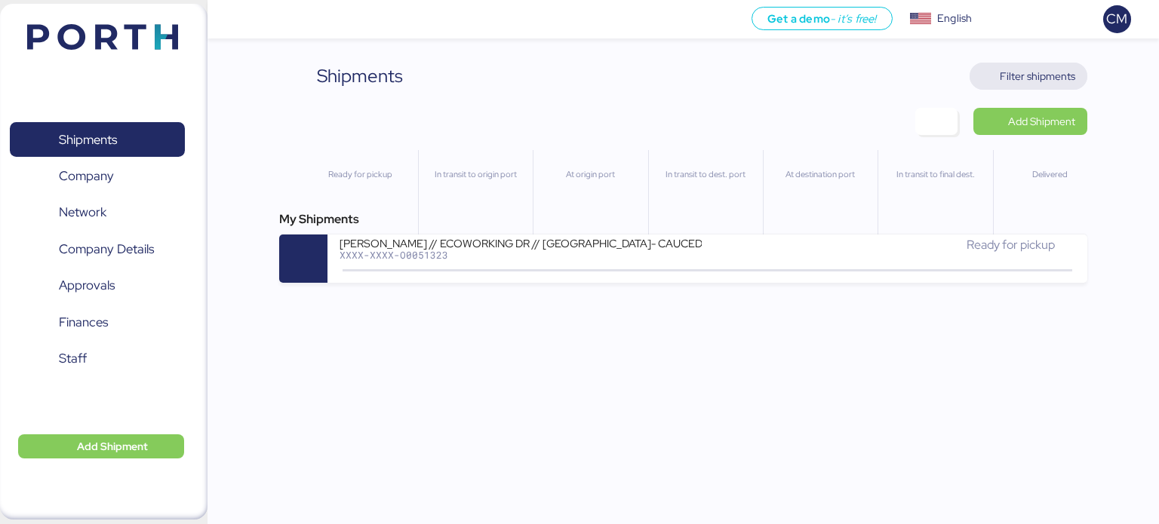
click at [1029, 85] on span "Filter shipments" at bounding box center [1029, 76] width 94 height 21
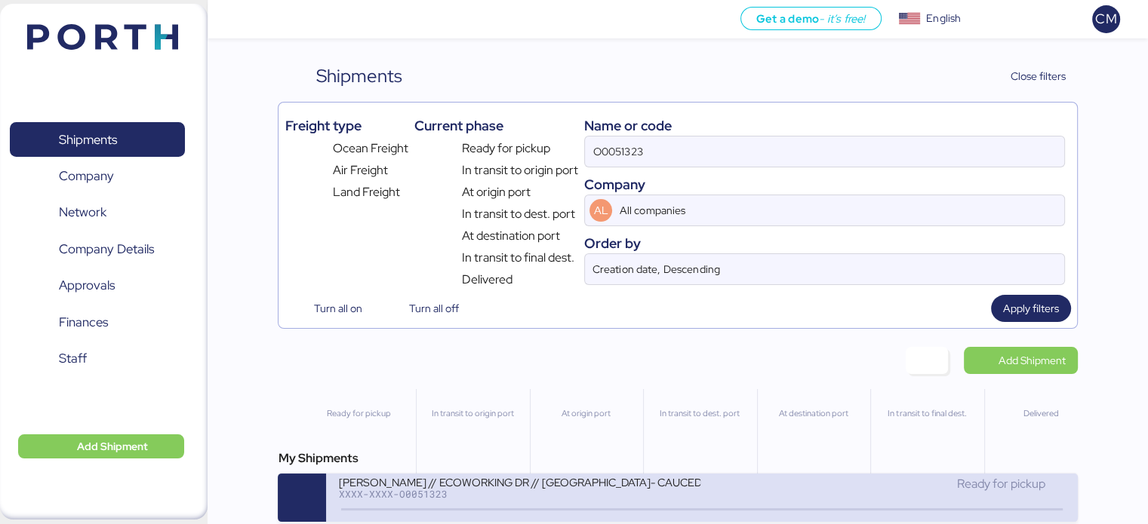
click at [640, 485] on div "CARLOS NOUEL // ECOWORKING DR // VERACRUZ- CAUCEDO // 1X20" at bounding box center [519, 481] width 362 height 13
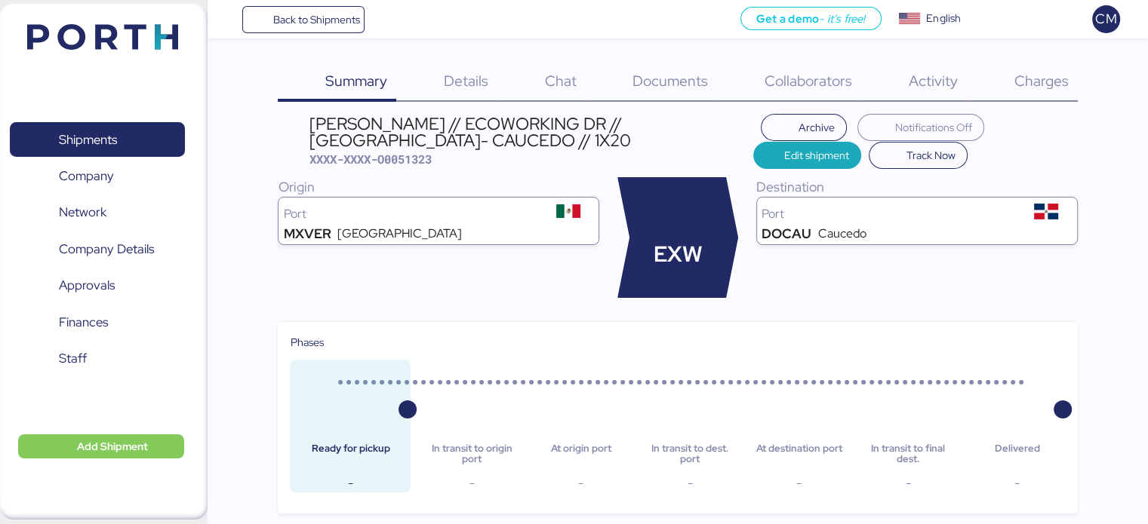
click at [471, 81] on span "Details" at bounding box center [466, 81] width 45 height 20
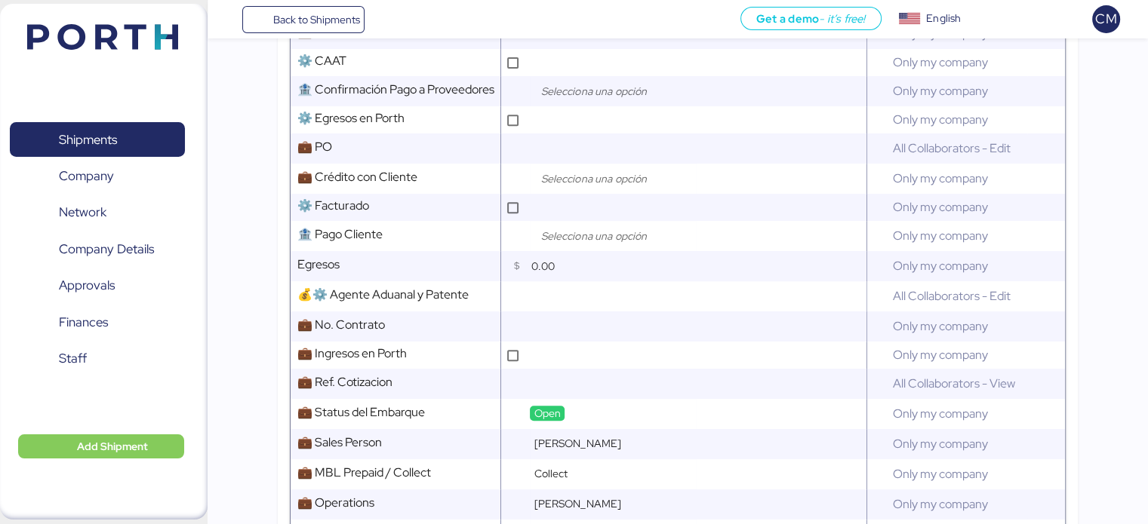
scroll to position [622, 0]
